Goal: Transaction & Acquisition: Book appointment/travel/reservation

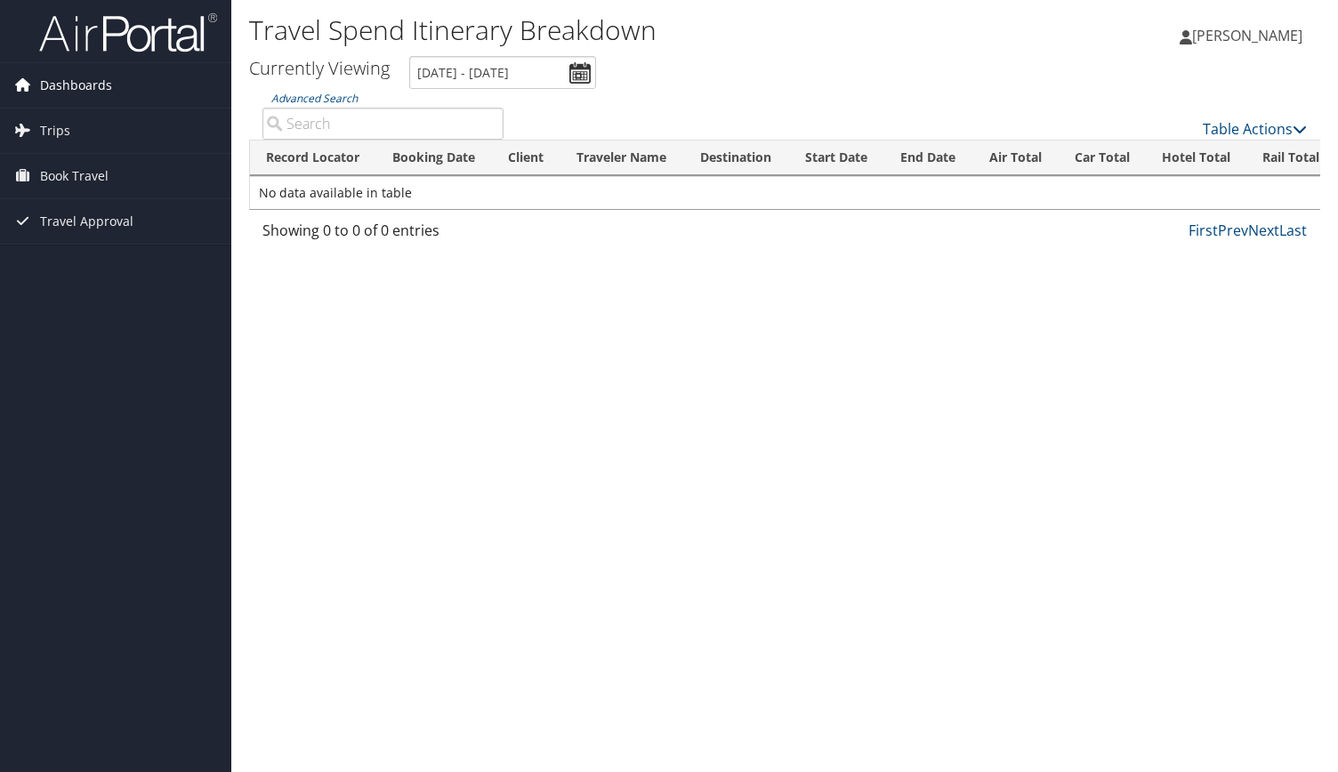
click at [100, 85] on span "Dashboards" at bounding box center [76, 85] width 72 height 44
click at [28, 160] on icon at bounding box center [22, 156] width 27 height 27
click at [100, 268] on span "Book Travel" at bounding box center [74, 283] width 68 height 44
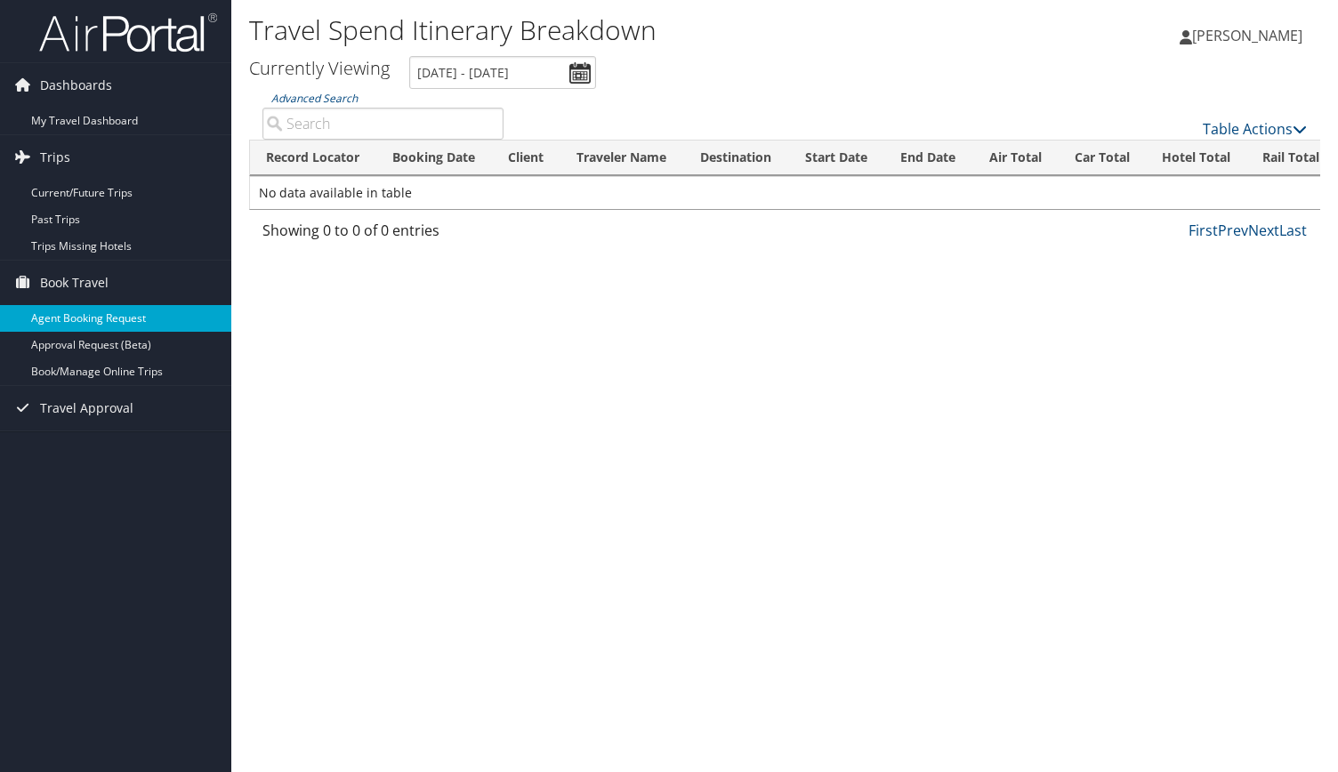
click at [107, 323] on link "Agent Booking Request" at bounding box center [115, 318] width 231 height 27
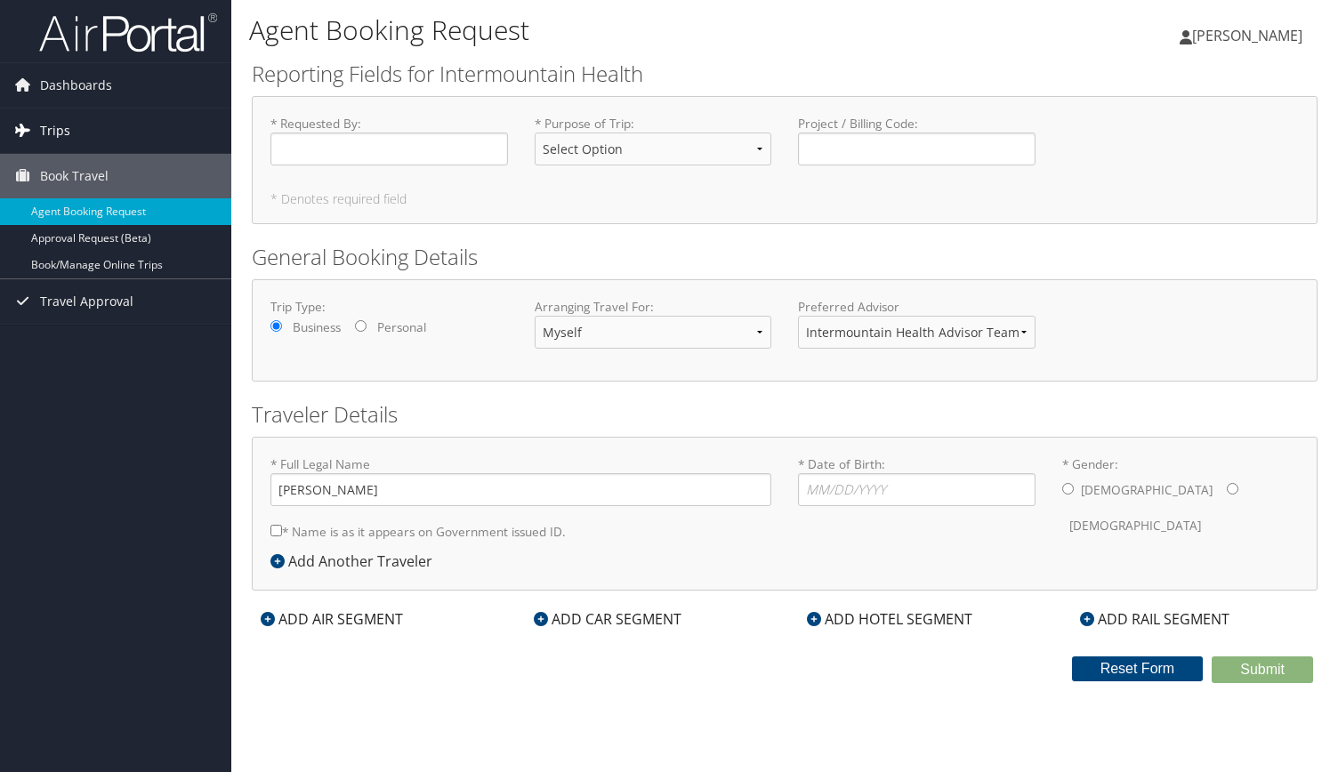
click at [65, 140] on span "Trips" at bounding box center [55, 131] width 30 height 44
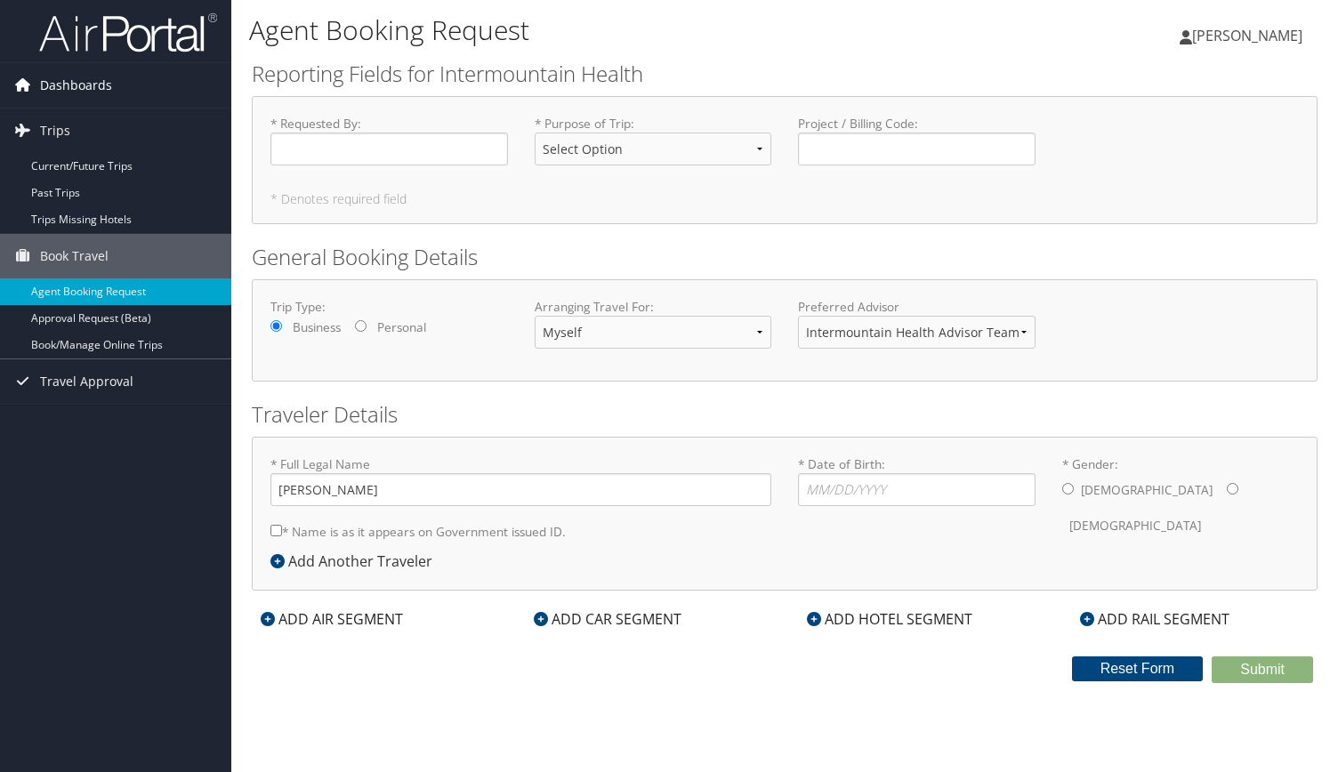
click at [111, 92] on link "Dashboards" at bounding box center [115, 85] width 231 height 44
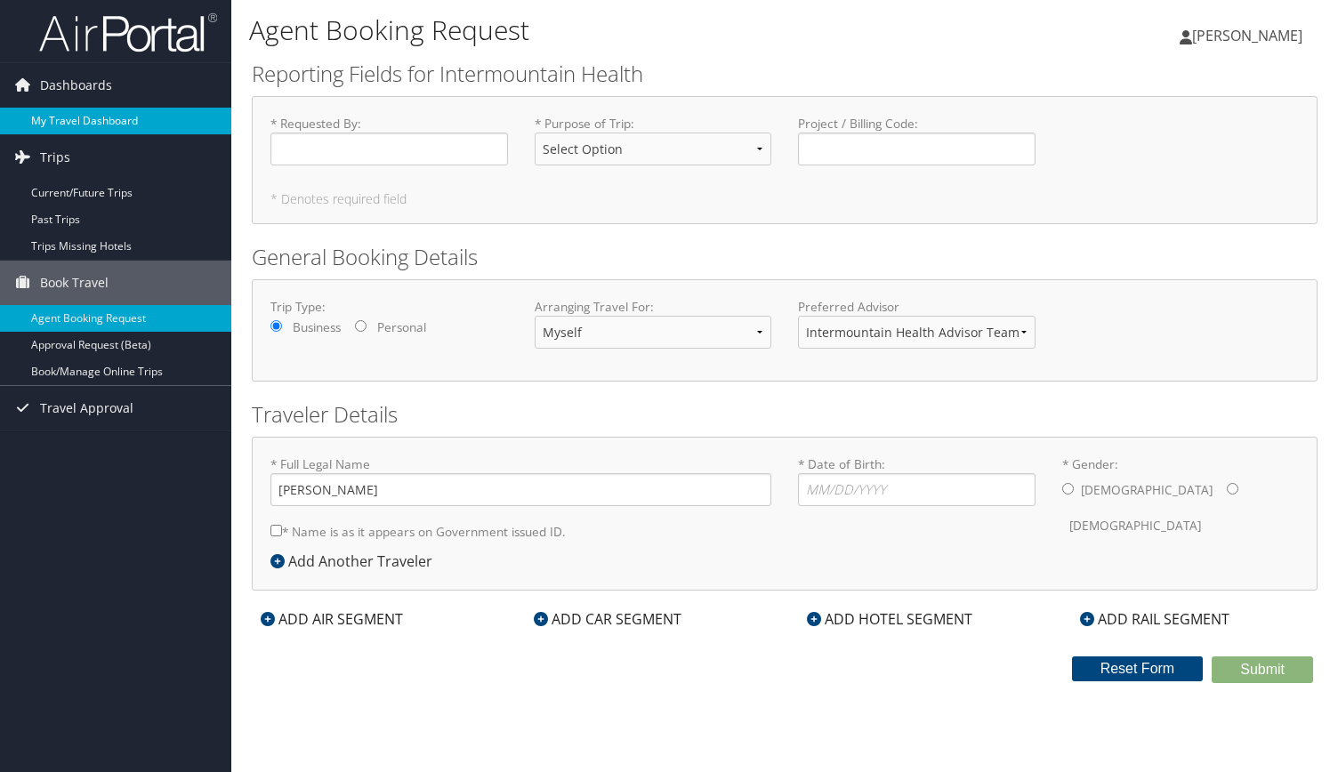
click at [92, 121] on link "My Travel Dashboard" at bounding box center [115, 121] width 231 height 27
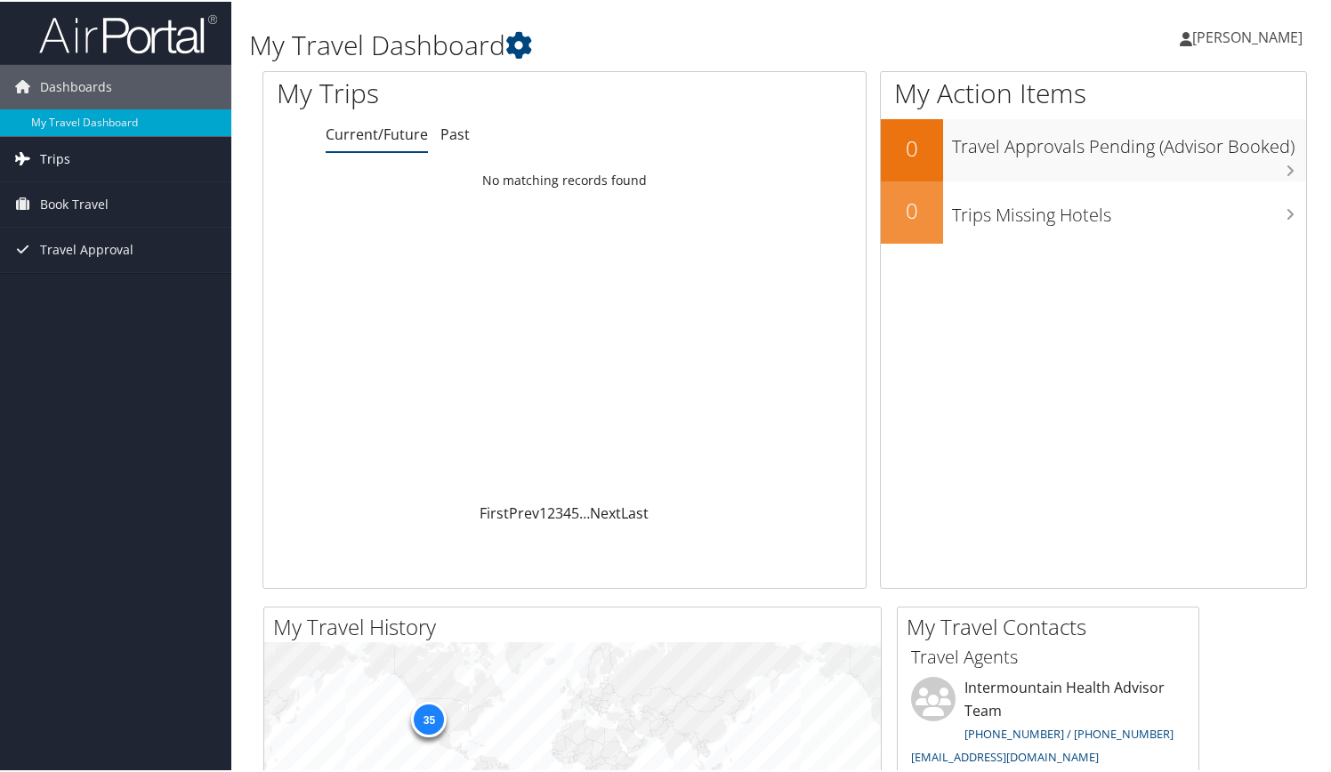
click at [84, 152] on link "Trips" at bounding box center [115, 157] width 231 height 44
click at [116, 292] on link "Book Travel" at bounding box center [115, 283] width 231 height 44
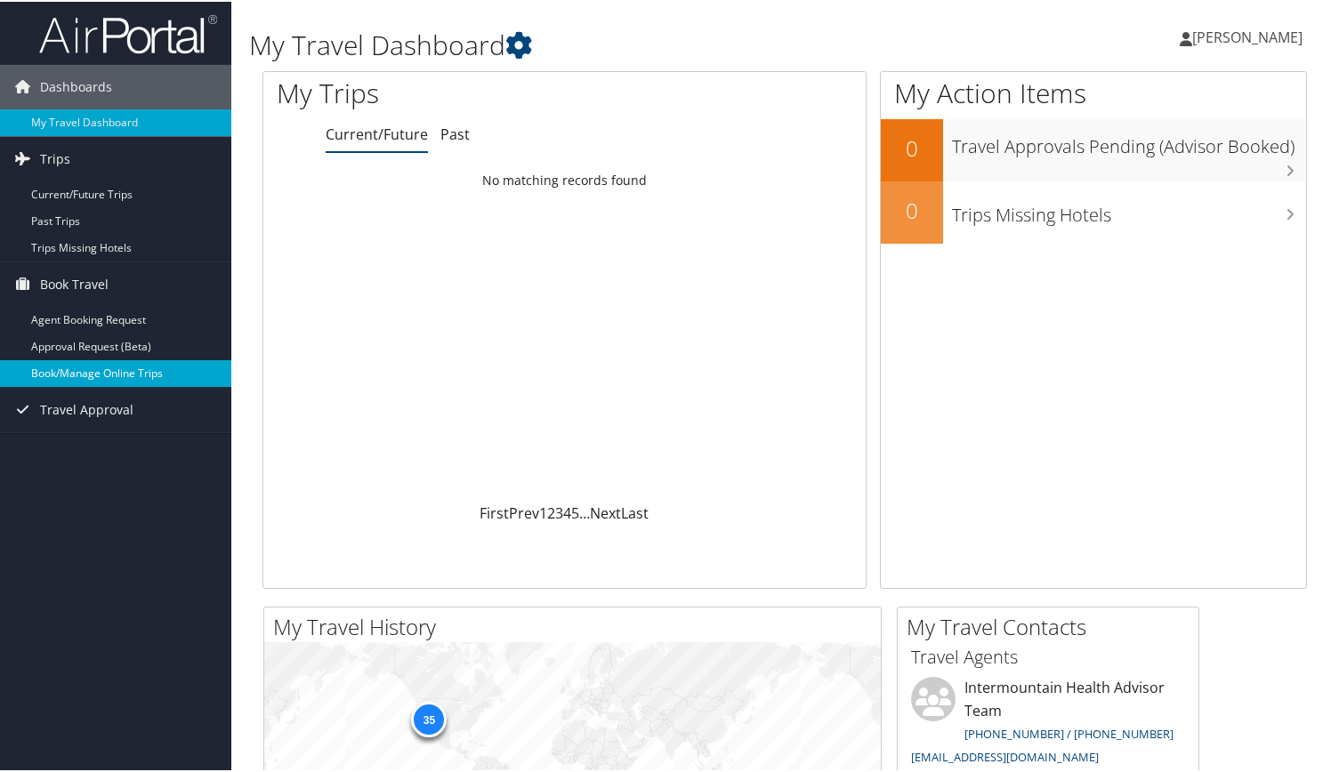
click at [126, 375] on link "Book/Manage Online Trips" at bounding box center [115, 371] width 231 height 27
